Goal: Information Seeking & Learning: Learn about a topic

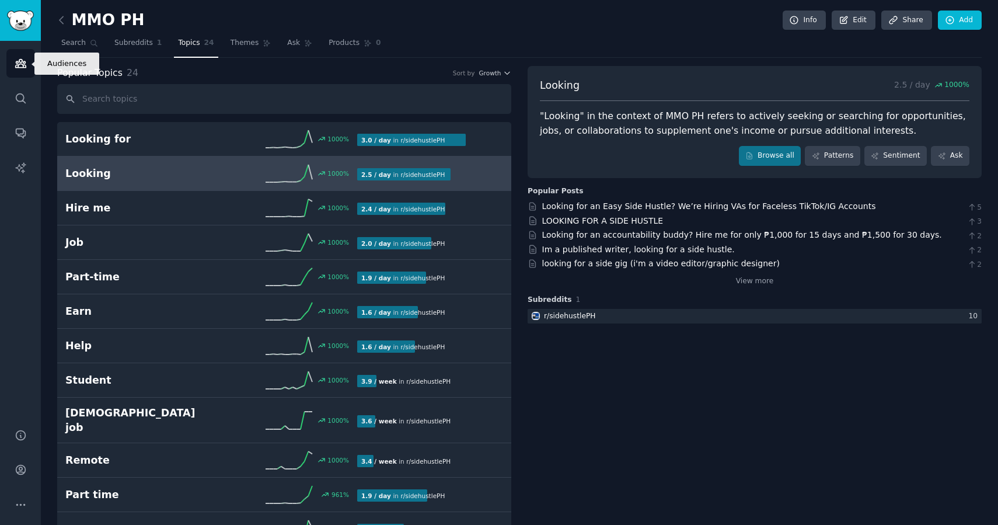
click at [12, 65] on link "Audiences" at bounding box center [20, 63] width 29 height 29
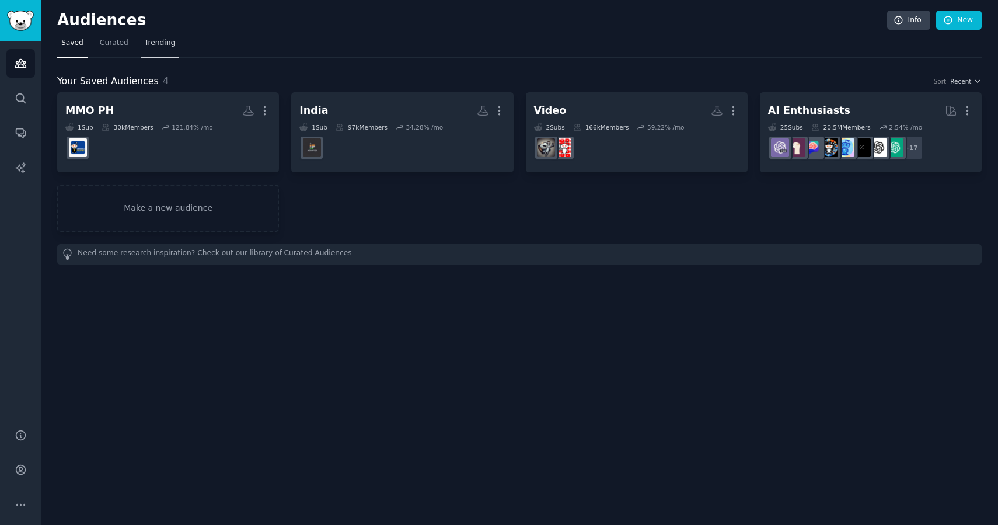
click at [153, 43] on span "Trending" at bounding box center [160, 43] width 30 height 11
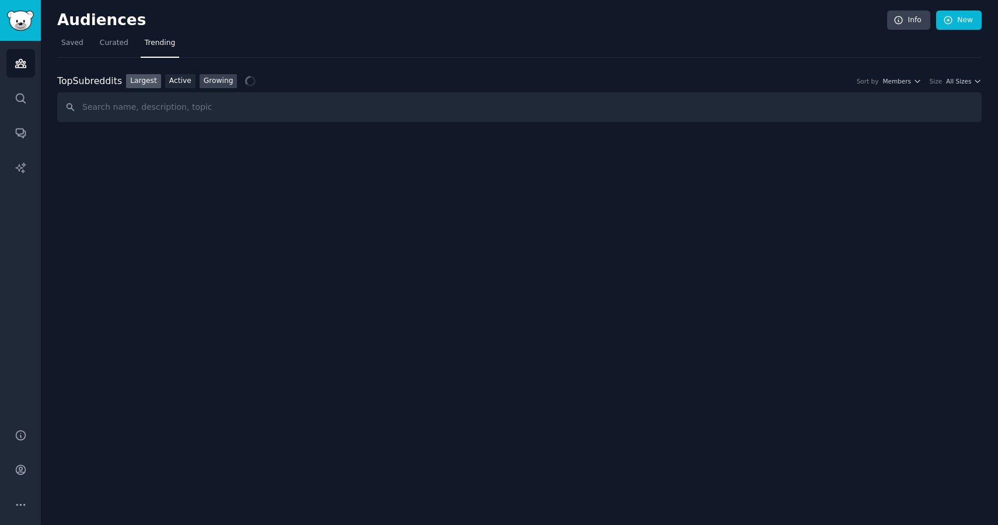
click at [221, 82] on link "Growing" at bounding box center [219, 81] width 38 height 15
click at [915, 81] on icon "button" at bounding box center [917, 81] width 8 height 8
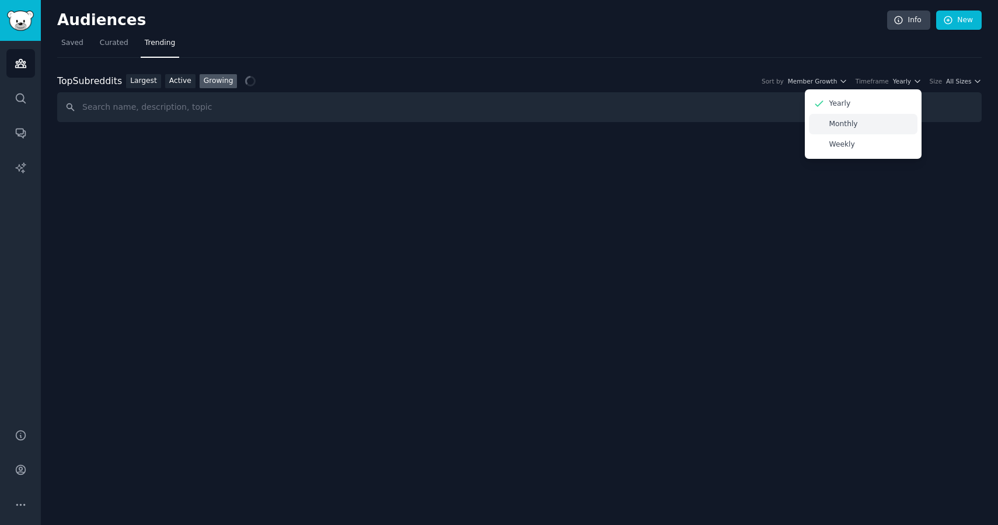
click at [870, 125] on div "Monthly" at bounding box center [863, 124] width 109 height 20
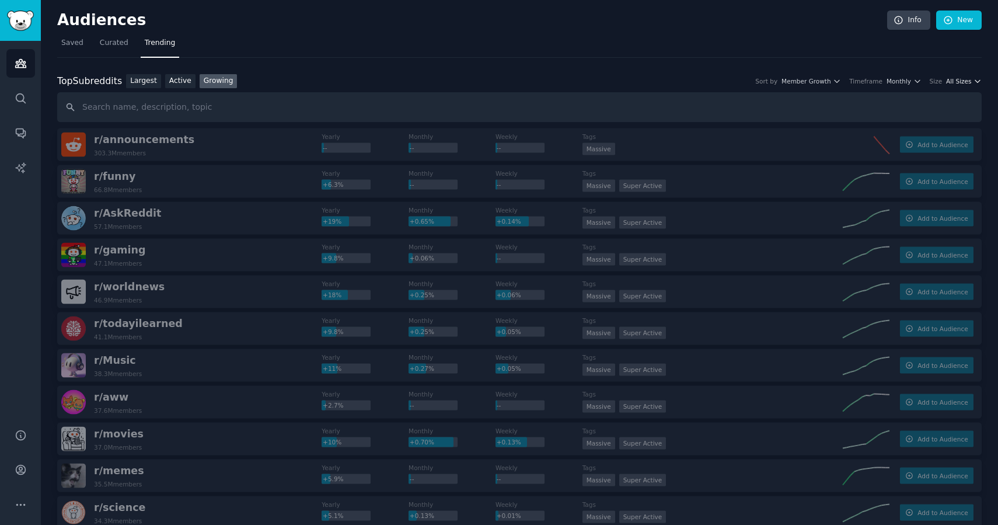
click at [966, 78] on span "All Sizes" at bounding box center [958, 81] width 25 height 8
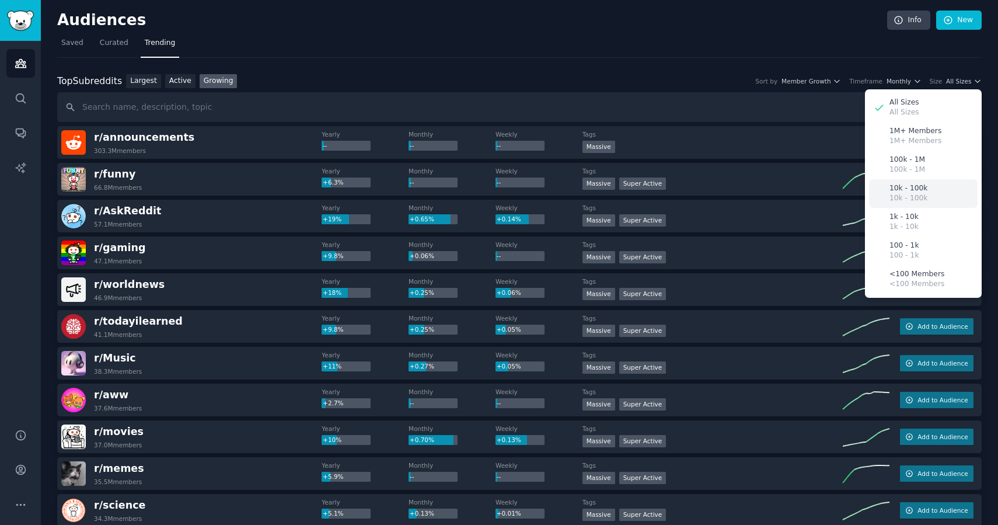
click at [905, 186] on p "10k - 100k" at bounding box center [908, 188] width 38 height 11
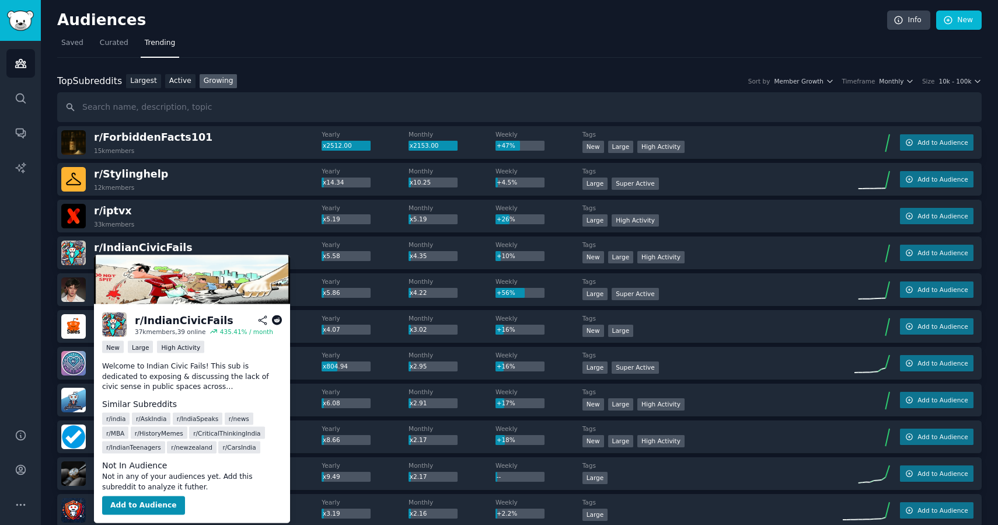
click at [213, 376] on p "Welcome to Indian Civic Fails! This sub is dedicated to exposing & discussing t…" at bounding box center [192, 376] width 180 height 31
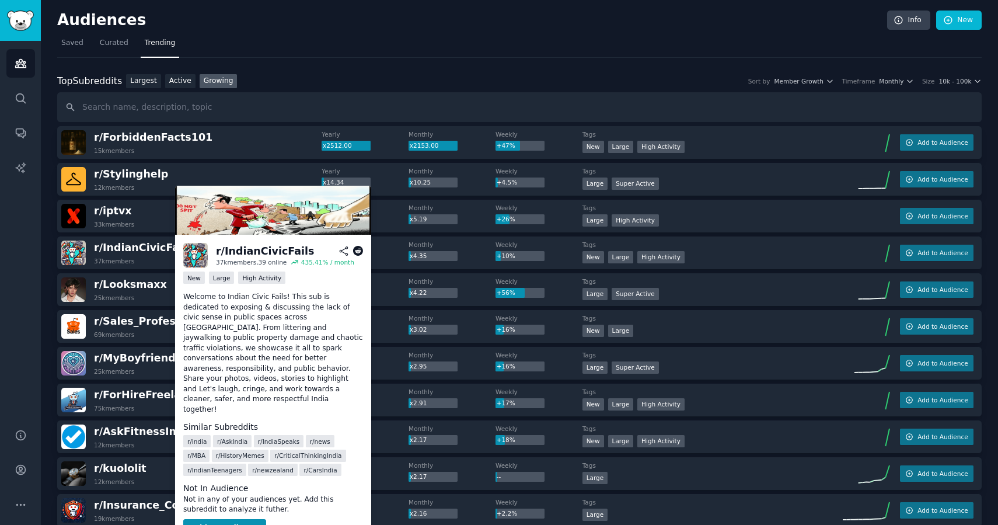
click at [380, 79] on div "Top Subreddits Top Subreddits Largest Active Growing Sort by Member Growth Time…" at bounding box center [519, 81] width 924 height 15
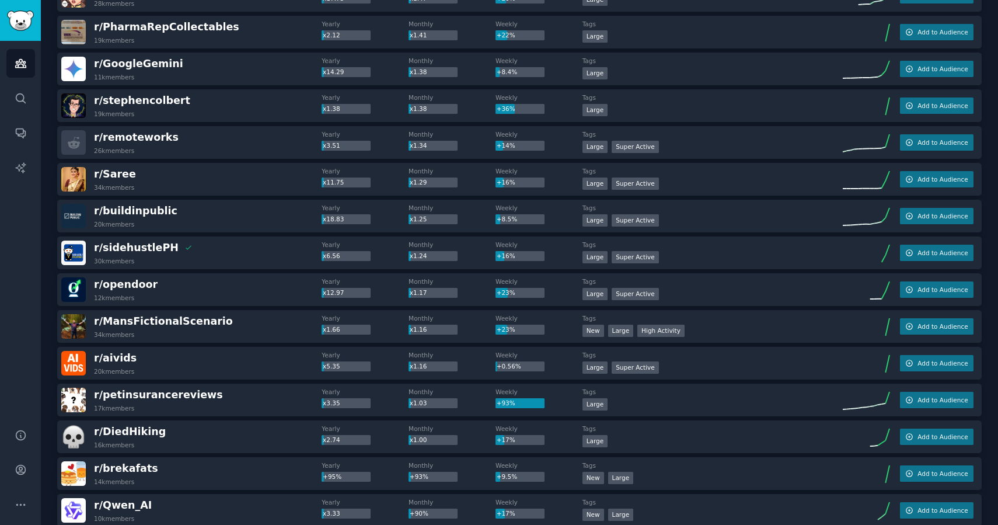
scroll to position [814, 0]
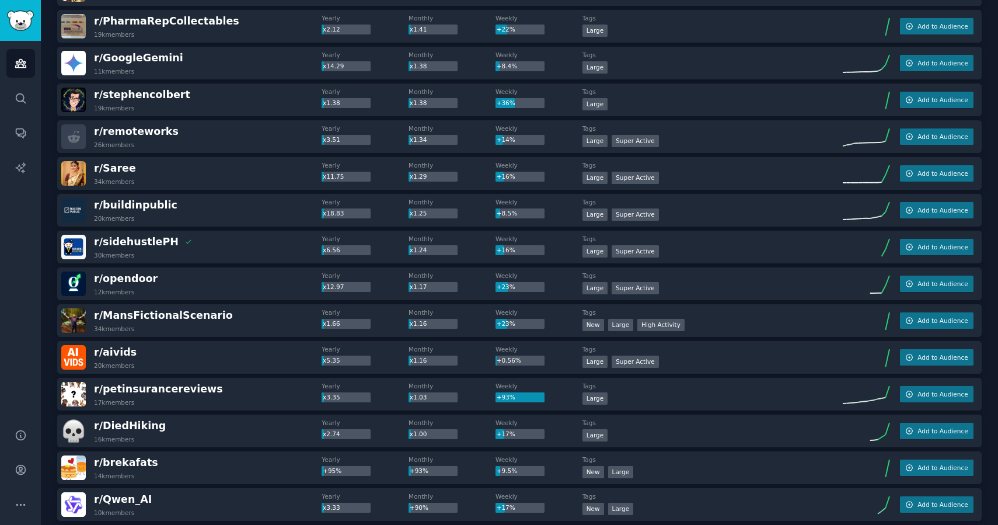
click at [239, 337] on div "r/ ForbiddenFacts101 15k members Yearly x2512.00 Monthly x2153.00 Weekly +47% T…" at bounding box center [519, 229] width 924 height 1834
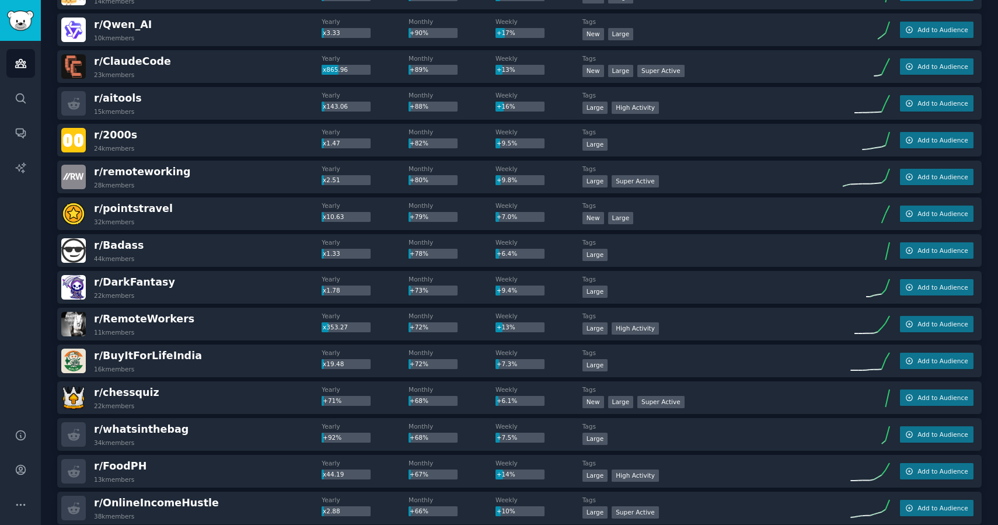
scroll to position [1291, 0]
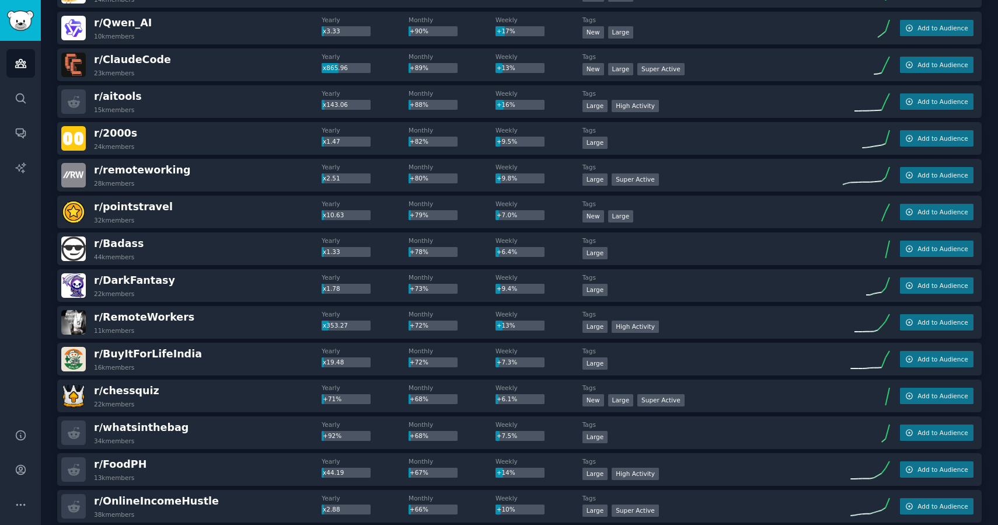
click at [258, 403] on div "r/ chessquiz 22k members" at bounding box center [191, 395] width 260 height 25
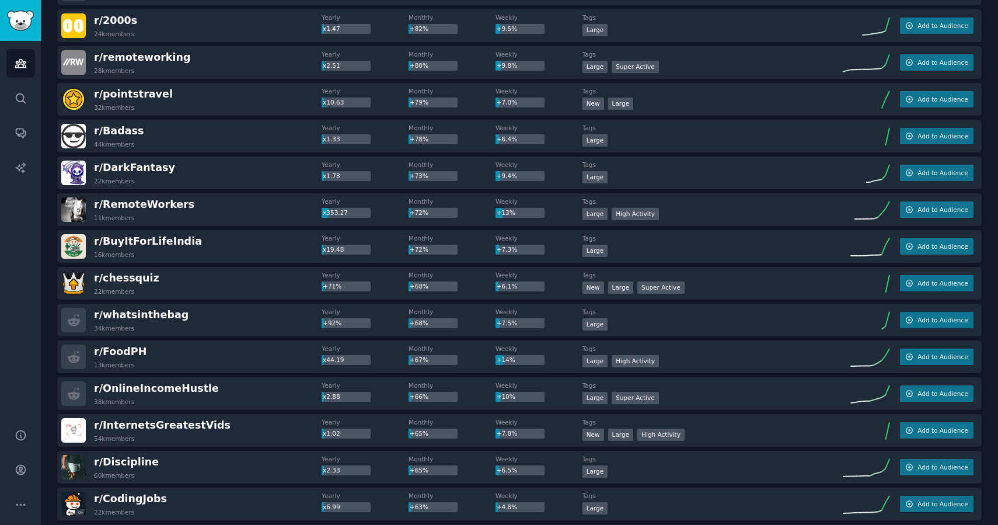
scroll to position [1417, 0]
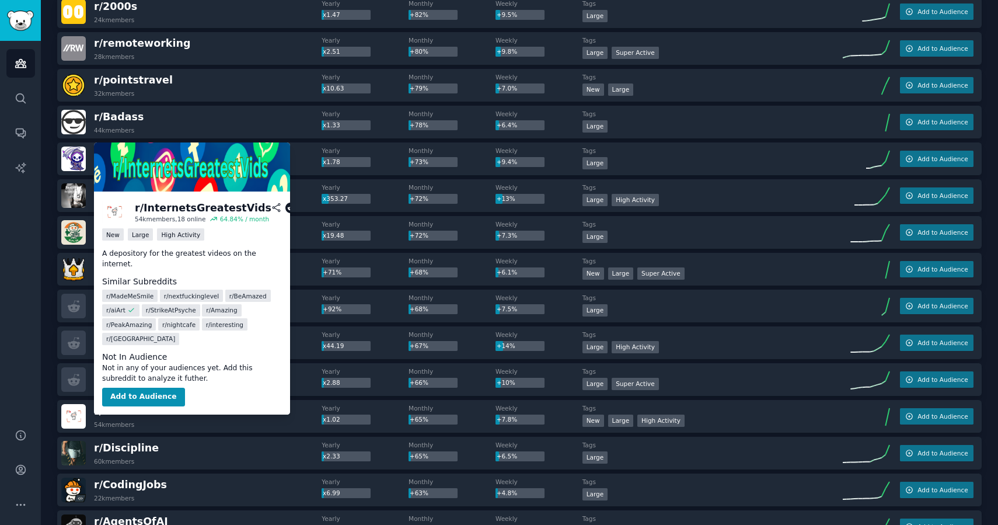
click at [285, 209] on icon at bounding box center [290, 207] width 11 height 11
click at [275, 82] on div "r/ pointstravel 32k members" at bounding box center [191, 85] width 260 height 25
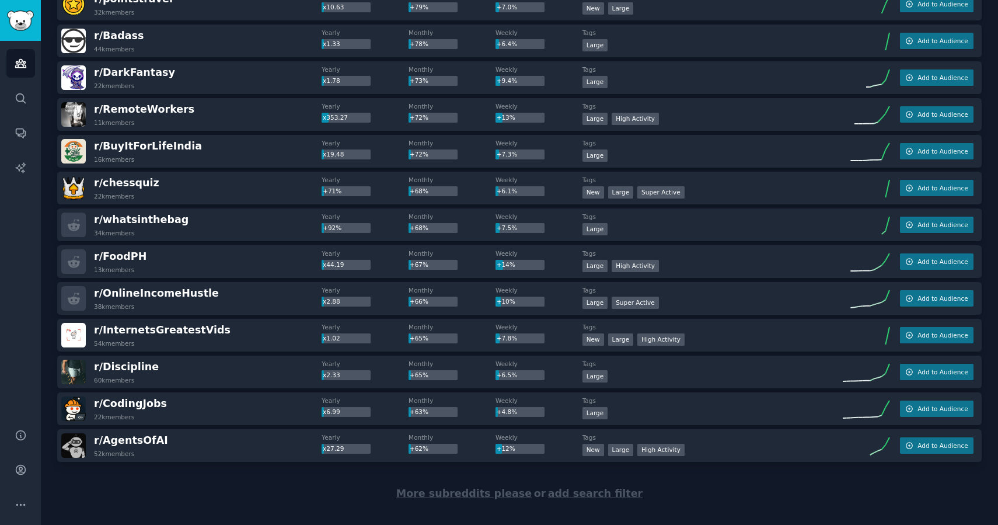
scroll to position [1515, 0]
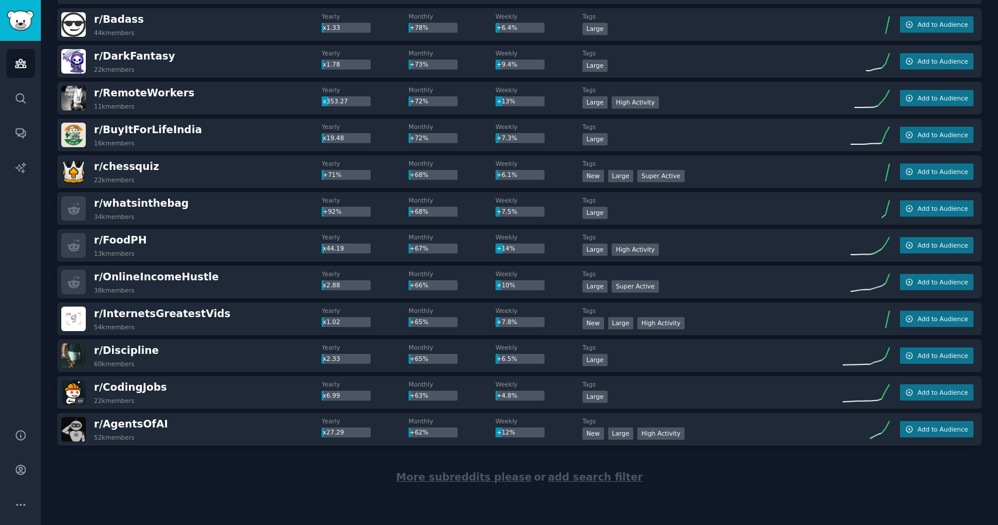
click at [457, 479] on span "More subreddits please" at bounding box center [463, 477] width 135 height 12
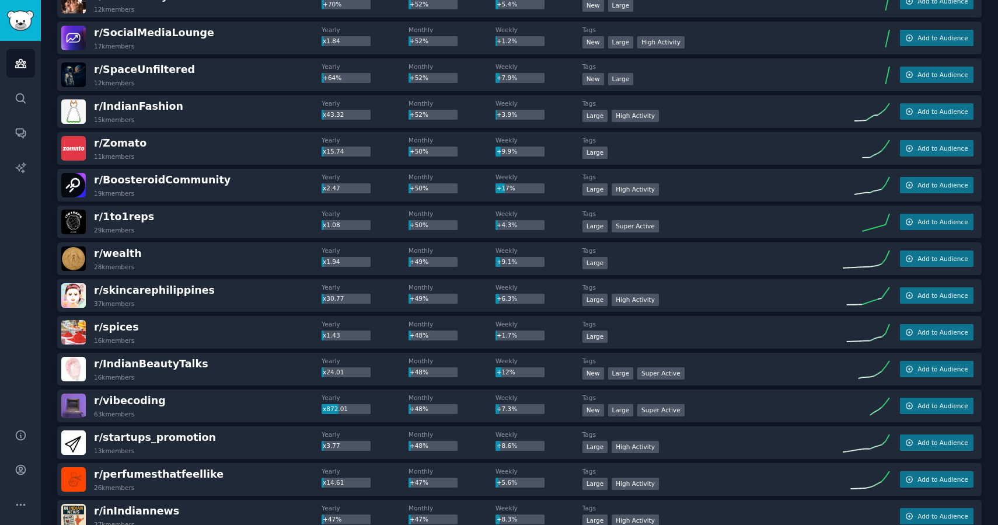
scroll to position [2378, 0]
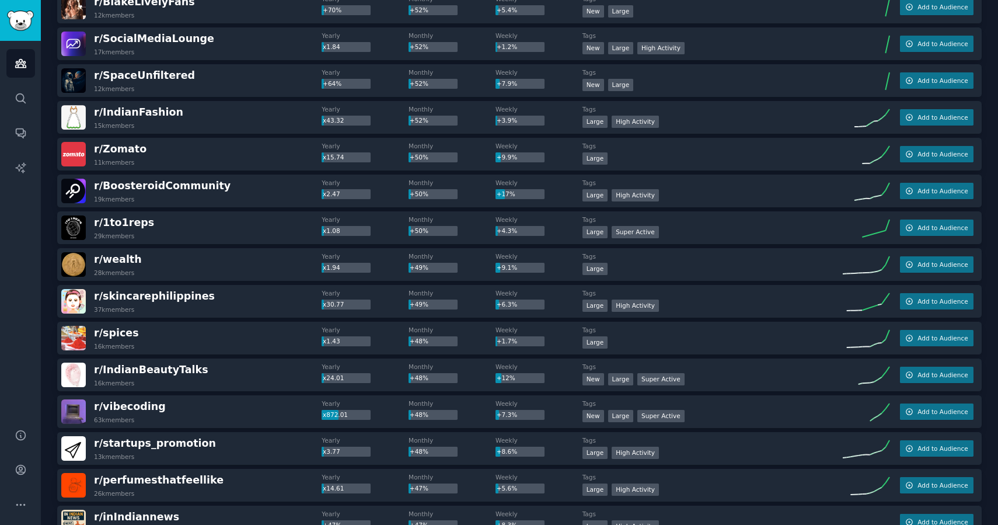
click at [173, 375] on span "r/ IndianBeautyTalks" at bounding box center [151, 369] width 114 height 15
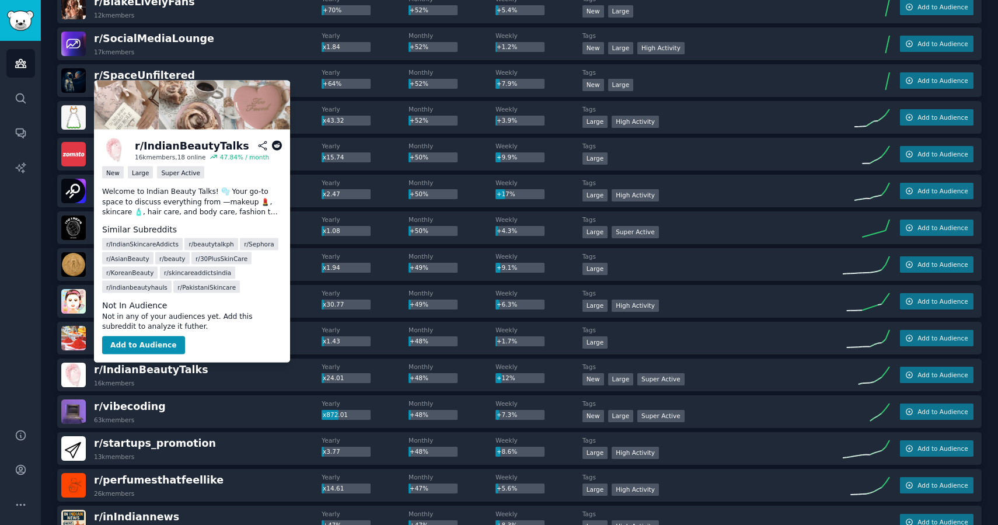
click at [229, 379] on div "r/ IndianBeautyTalks 16k members" at bounding box center [191, 374] width 260 height 25
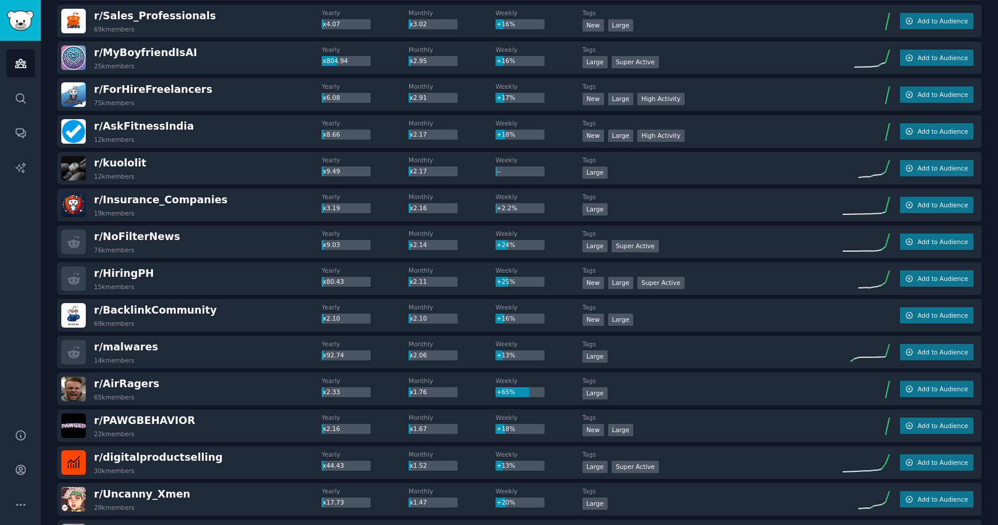
scroll to position [0, 0]
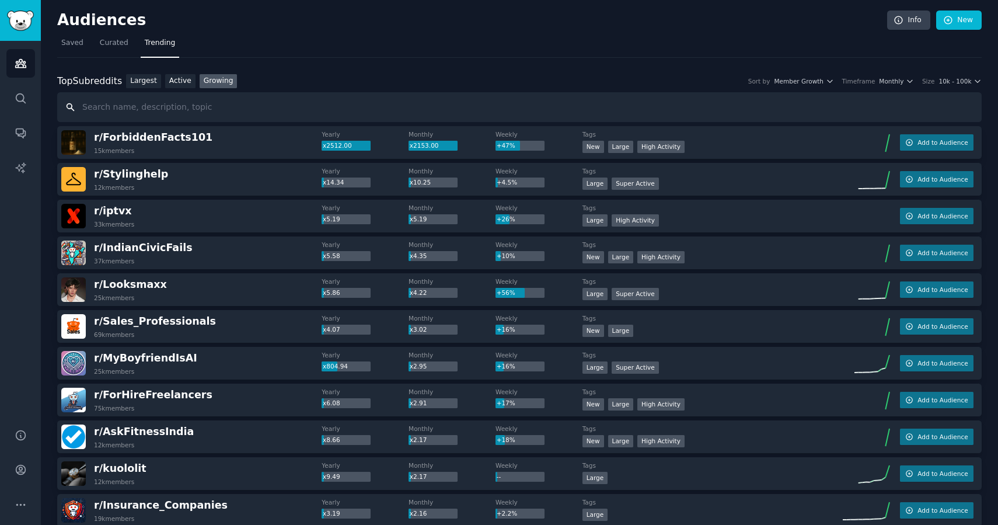
drag, startPoint x: 74, startPoint y: 117, endPoint x: 128, endPoint y: 201, distance: 99.5
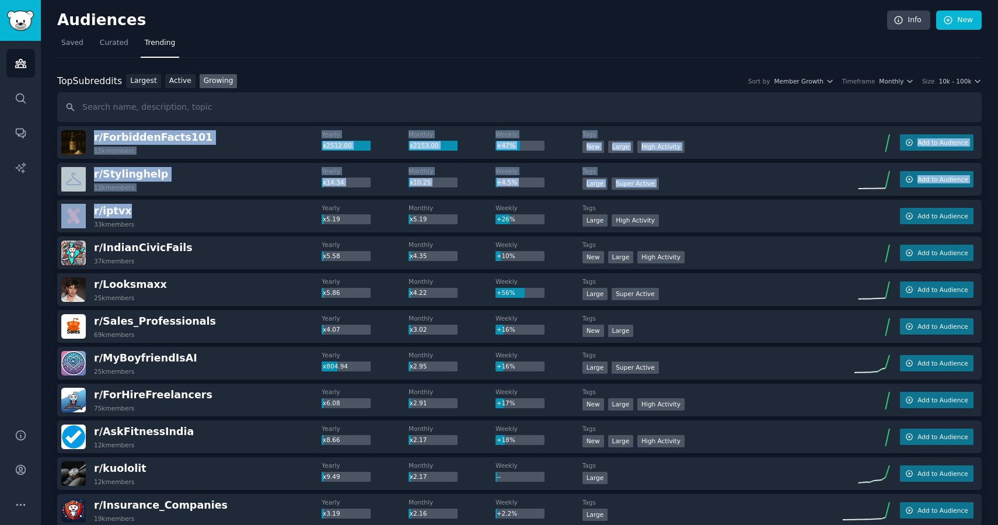
click at [228, 132] on div "r/ ForbiddenFacts101 15k members" at bounding box center [191, 142] width 260 height 25
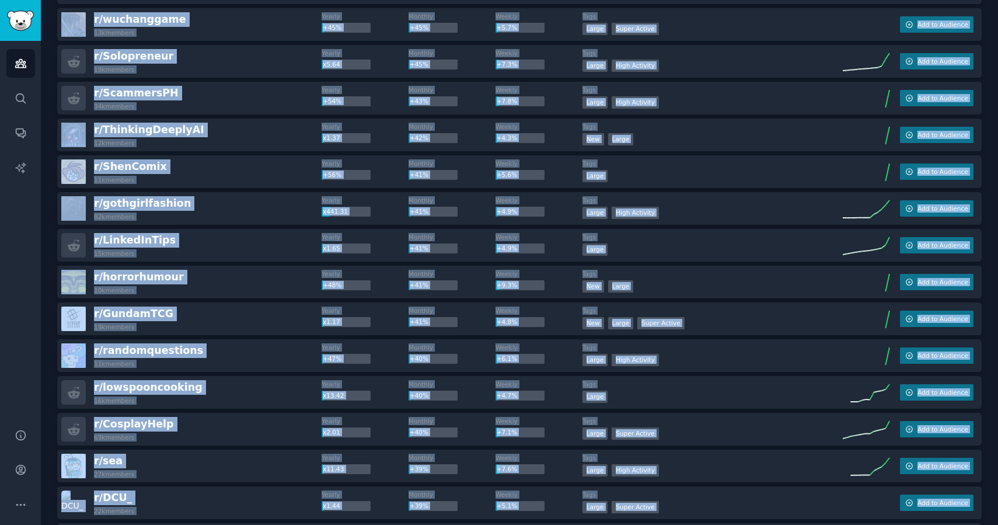
scroll to position [3352, 0]
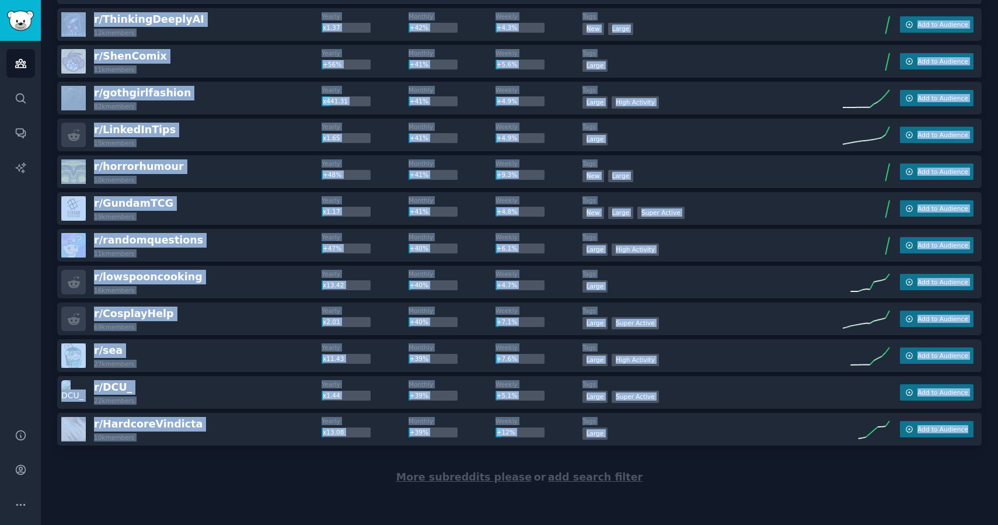
drag, startPoint x: 88, startPoint y: 132, endPoint x: 216, endPoint y: 452, distance: 344.5
copy div "r/ ForbiddenFacts101 15k members Yearly x2512.00 Monthly x2153.00 Weekly +47% T…"
click at [232, 465] on div "More subreddits please or add search filter" at bounding box center [519, 477] width 924 height 64
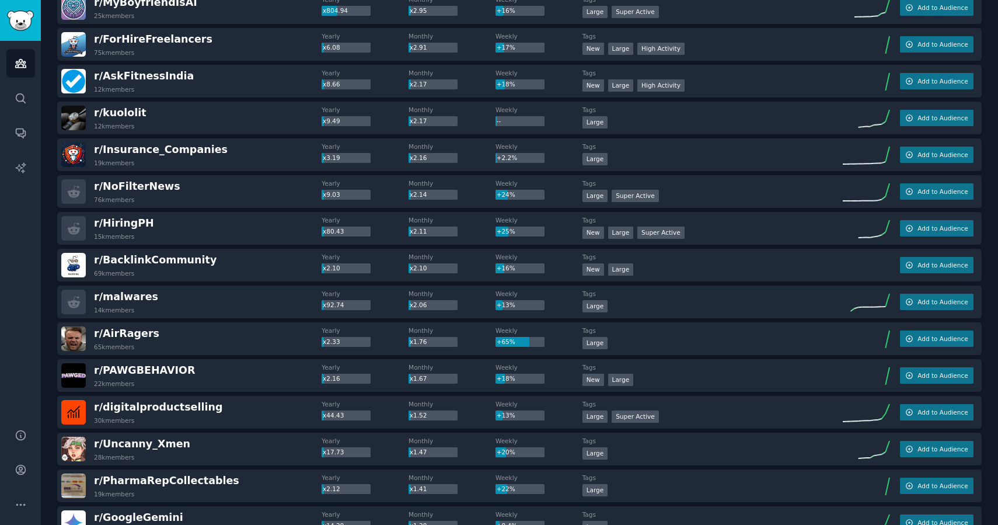
scroll to position [0, 0]
